Goal: Navigation & Orientation: Find specific page/section

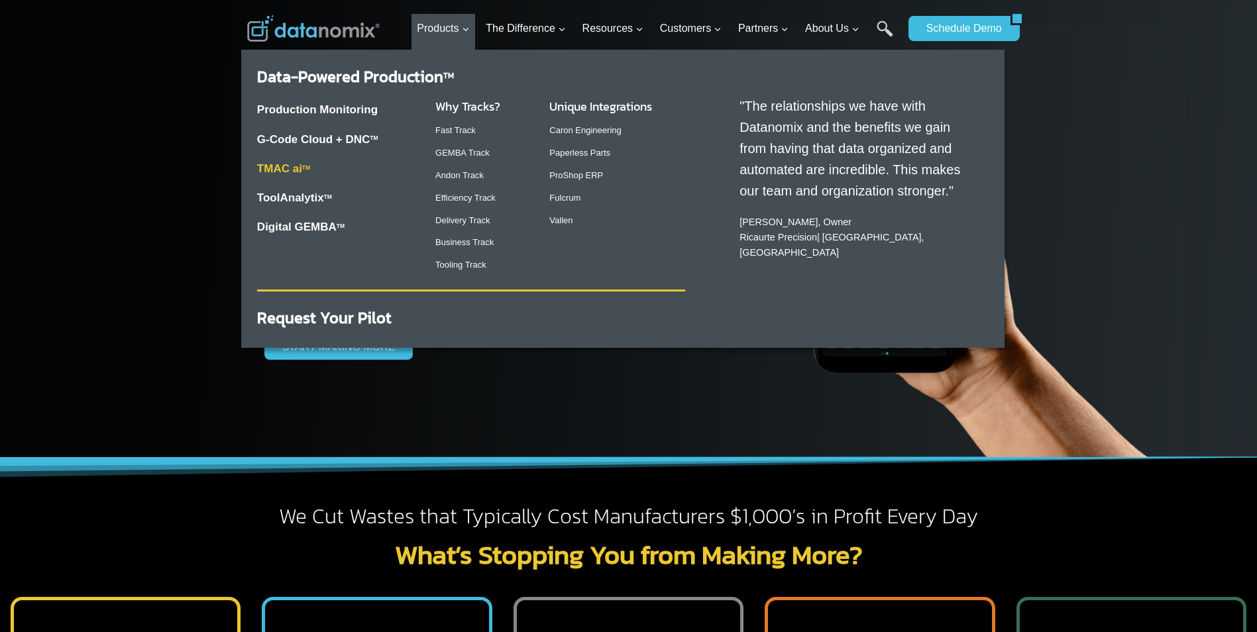
click at [272, 170] on link "TMAC ai TM" at bounding box center [283, 168] width 53 height 13
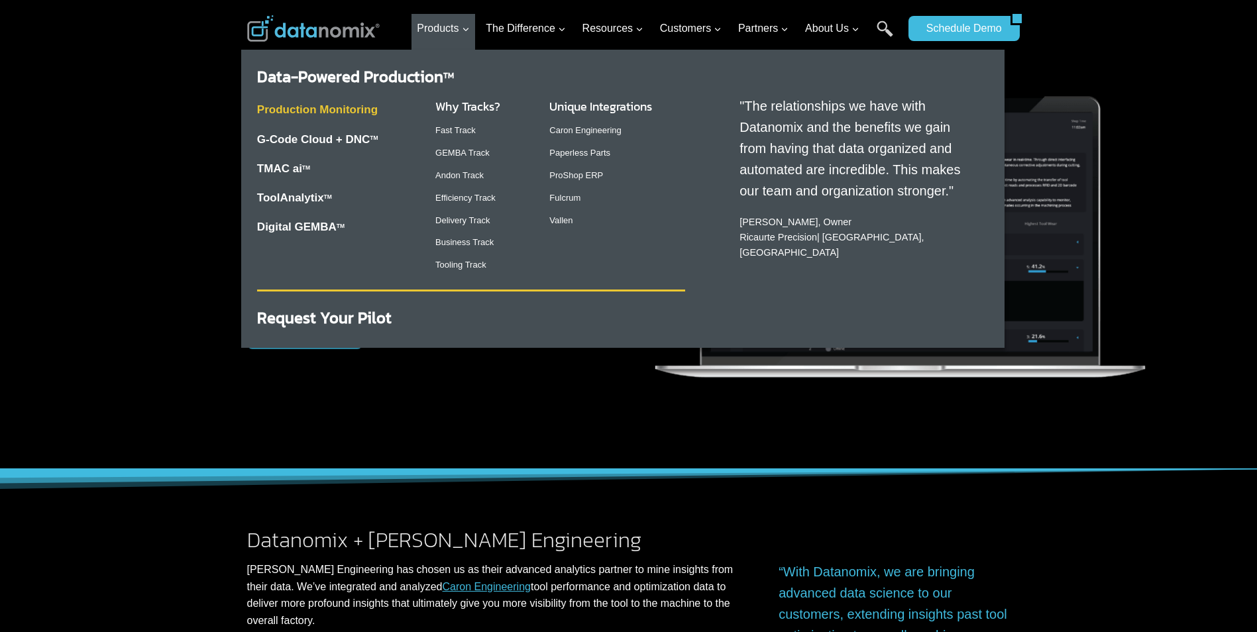
click at [357, 115] on link "Production Monitoring" at bounding box center [317, 109] width 121 height 13
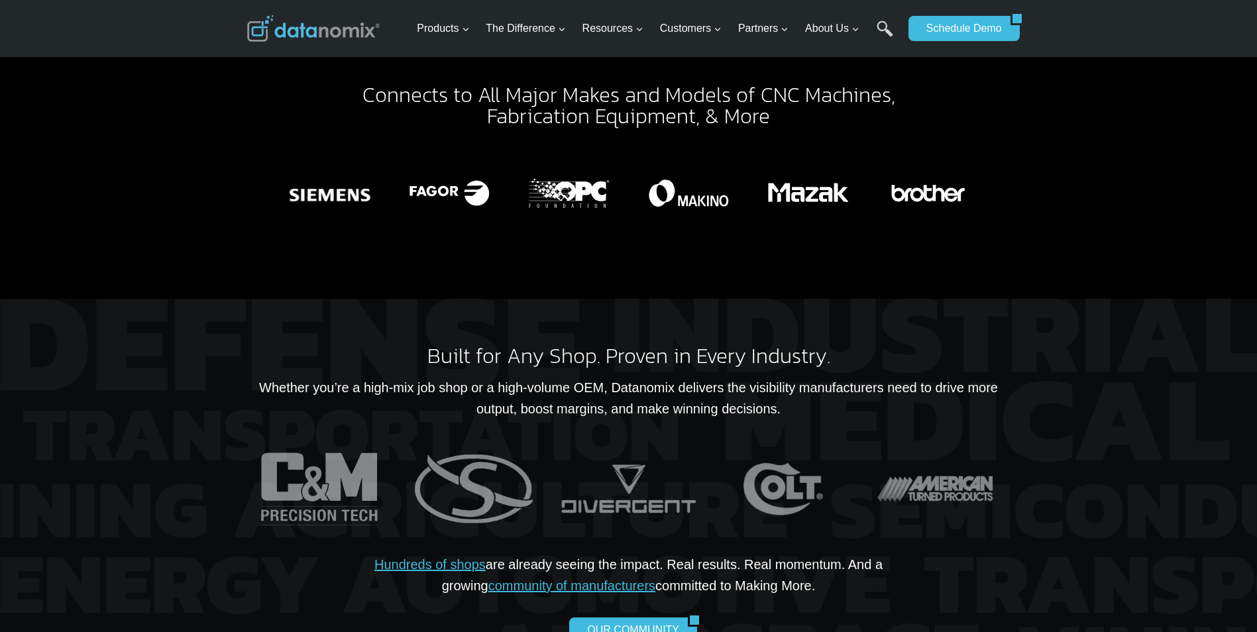
scroll to position [2983, 0]
